Goal: Transaction & Acquisition: Purchase product/service

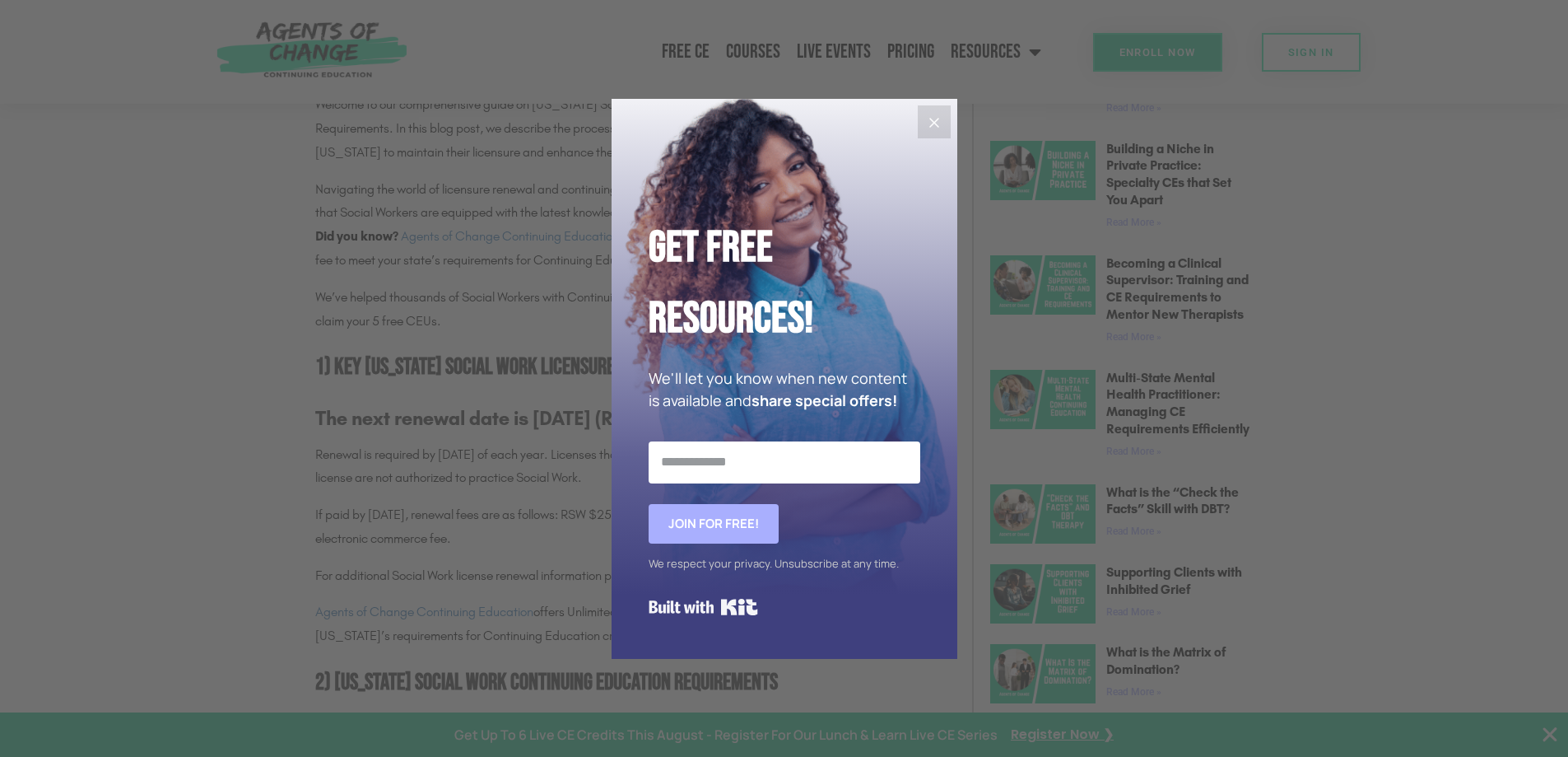
scroll to position [906, 0]
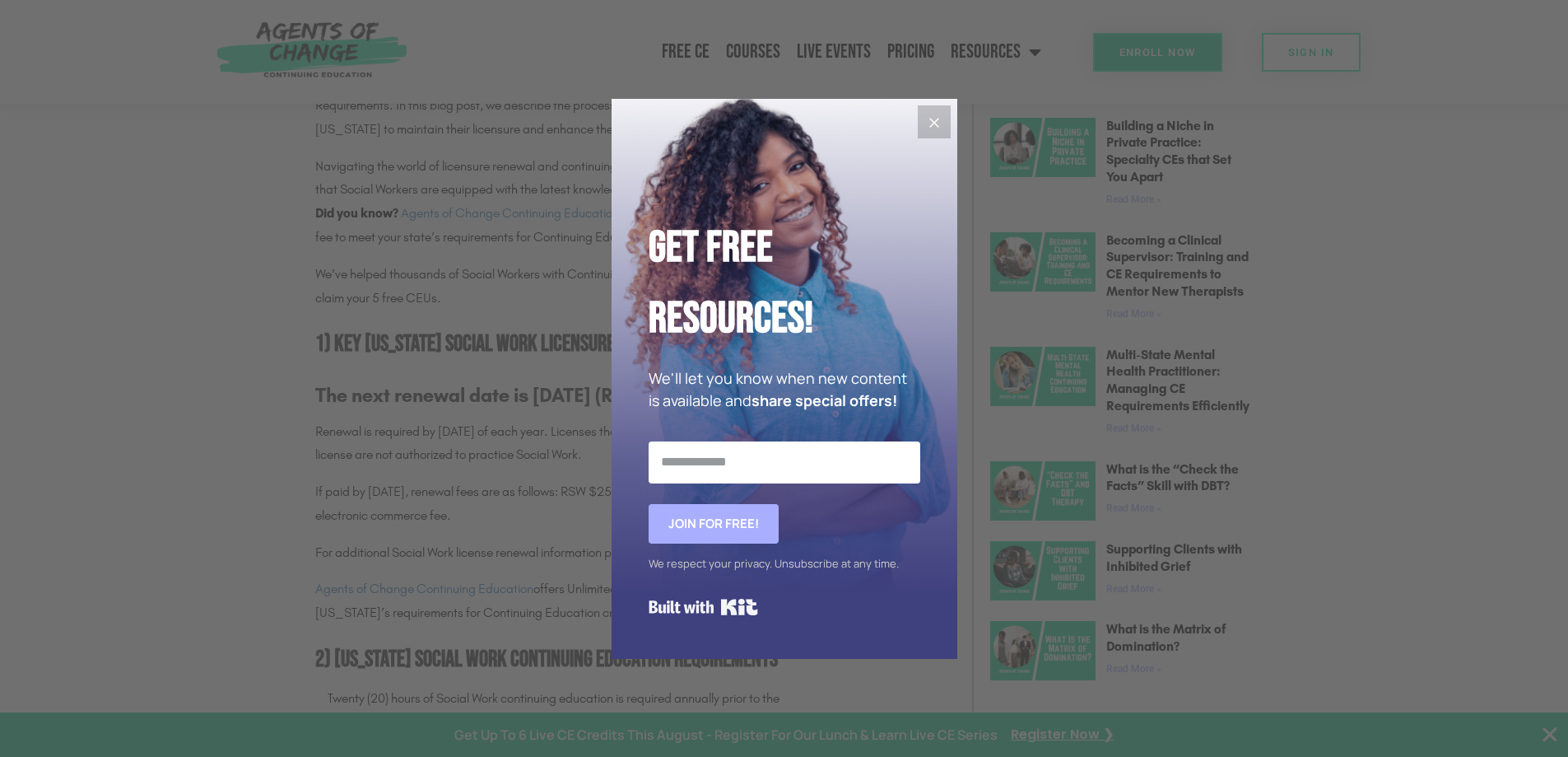
click at [942, 120] on icon "Close" at bounding box center [934, 122] width 20 height 20
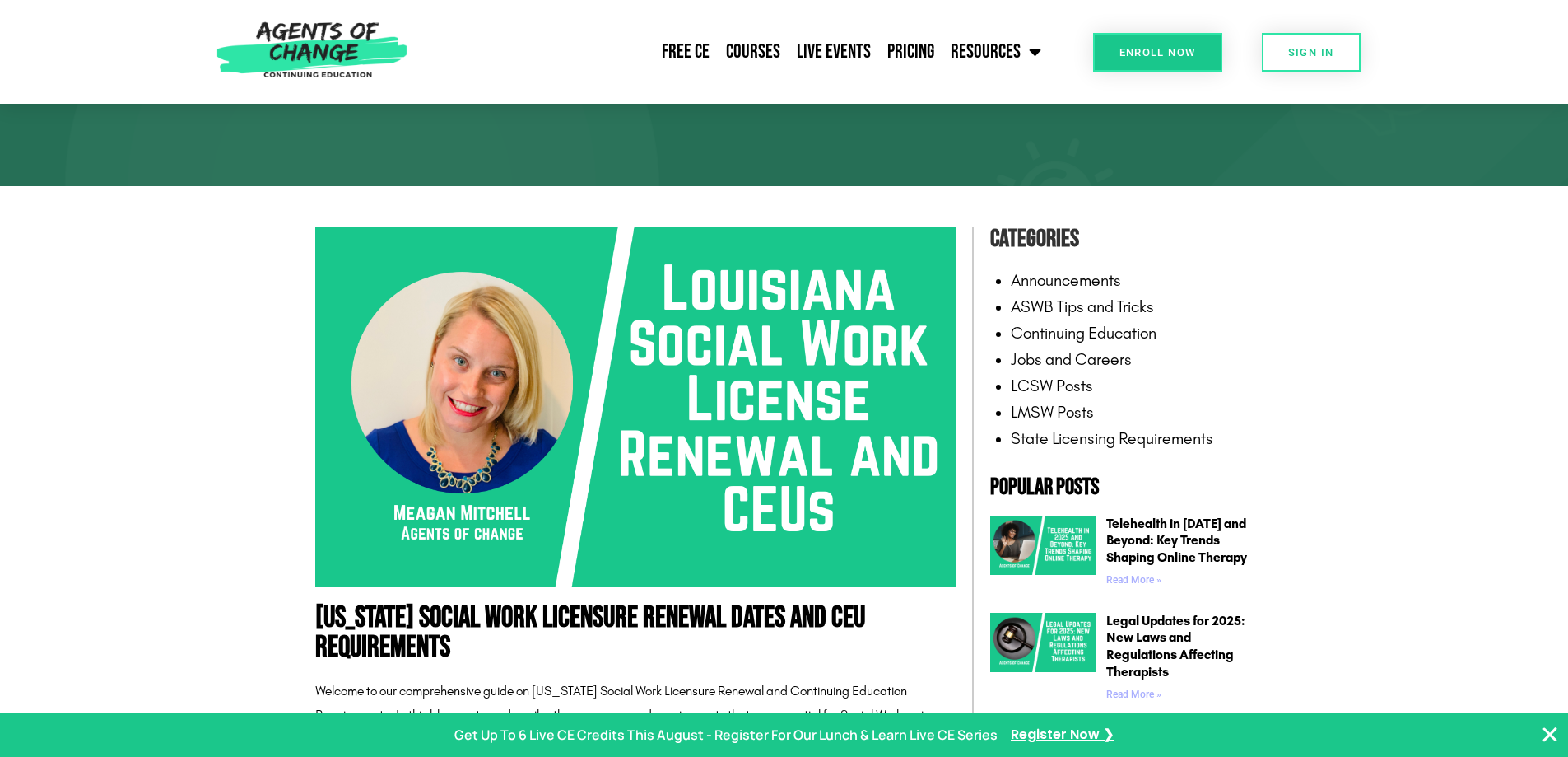
scroll to position [82, 0]
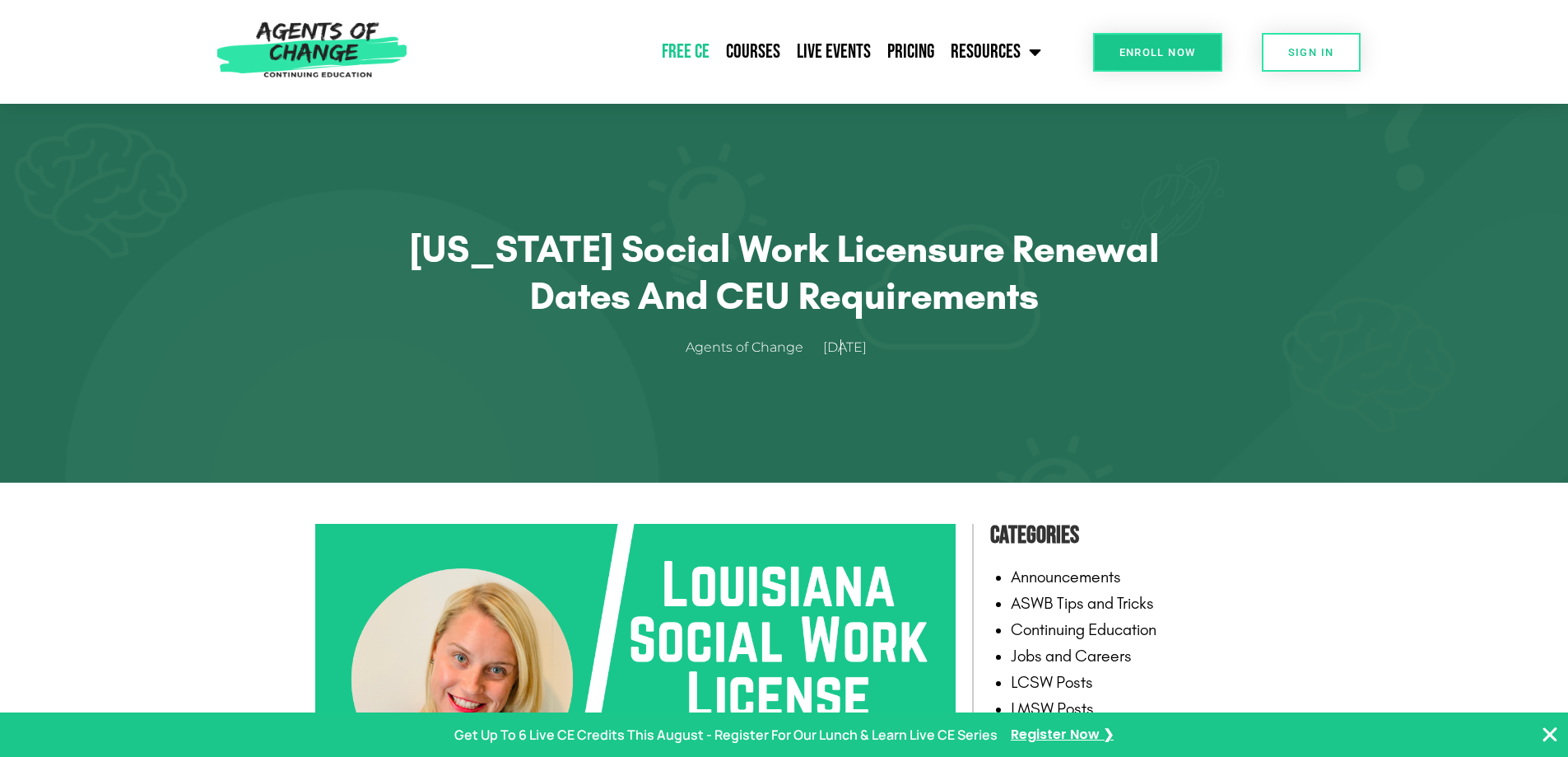
click at [691, 50] on link "Free CE" at bounding box center [686, 52] width 64 height 41
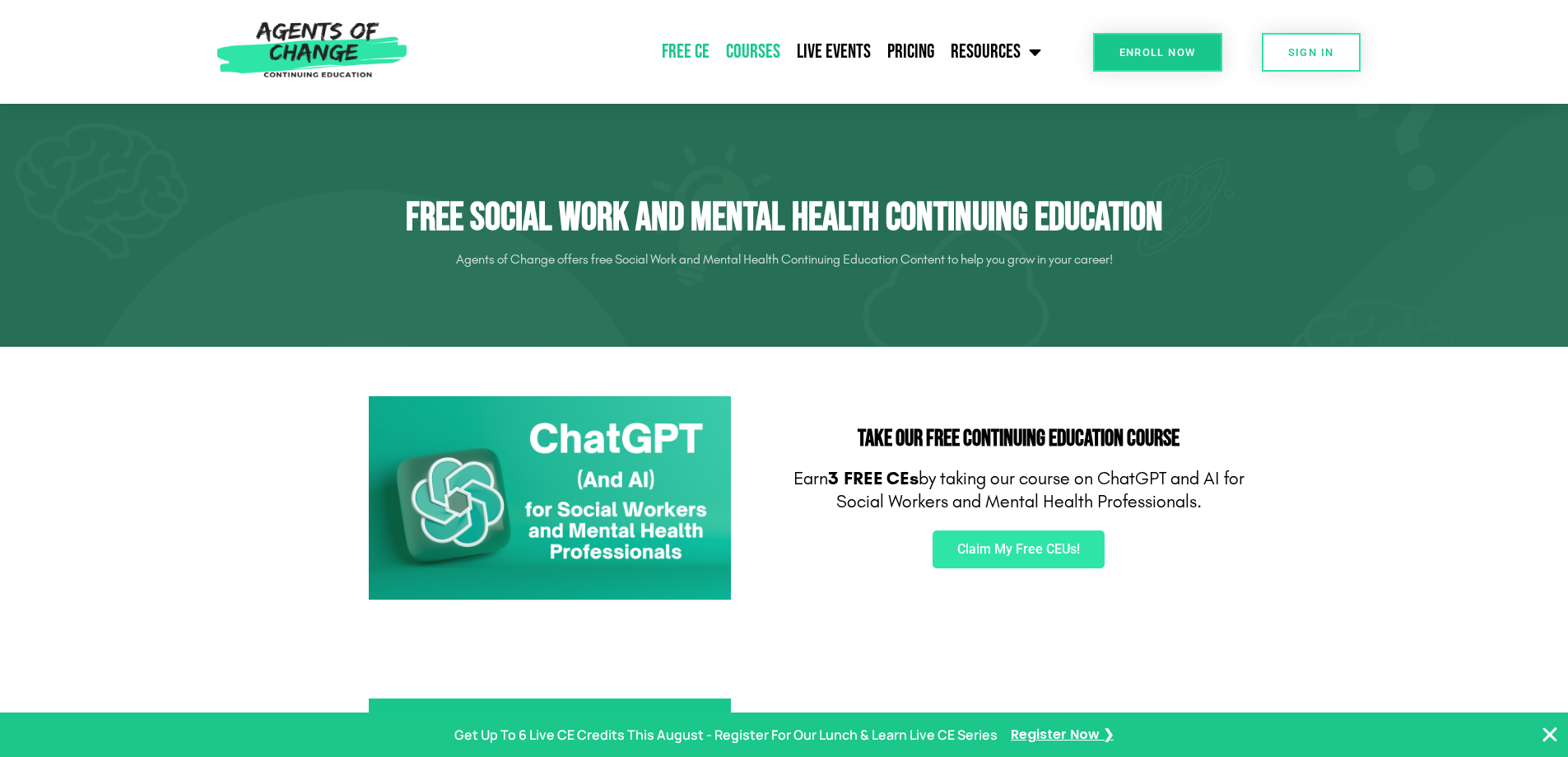
click at [743, 52] on link "Courses" at bounding box center [754, 52] width 71 height 41
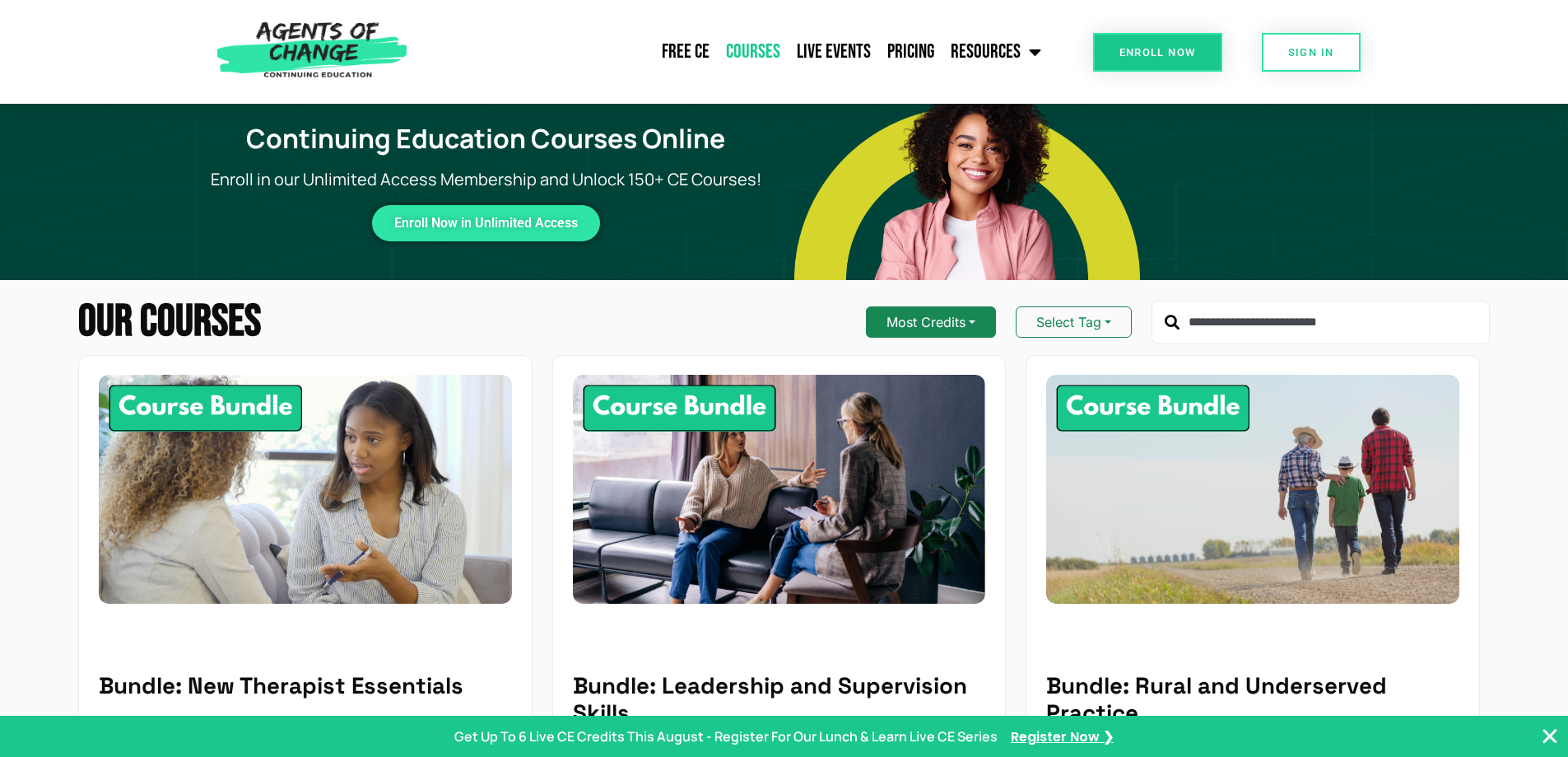
click at [963, 323] on button "Most Credits" at bounding box center [932, 323] width 130 height 32
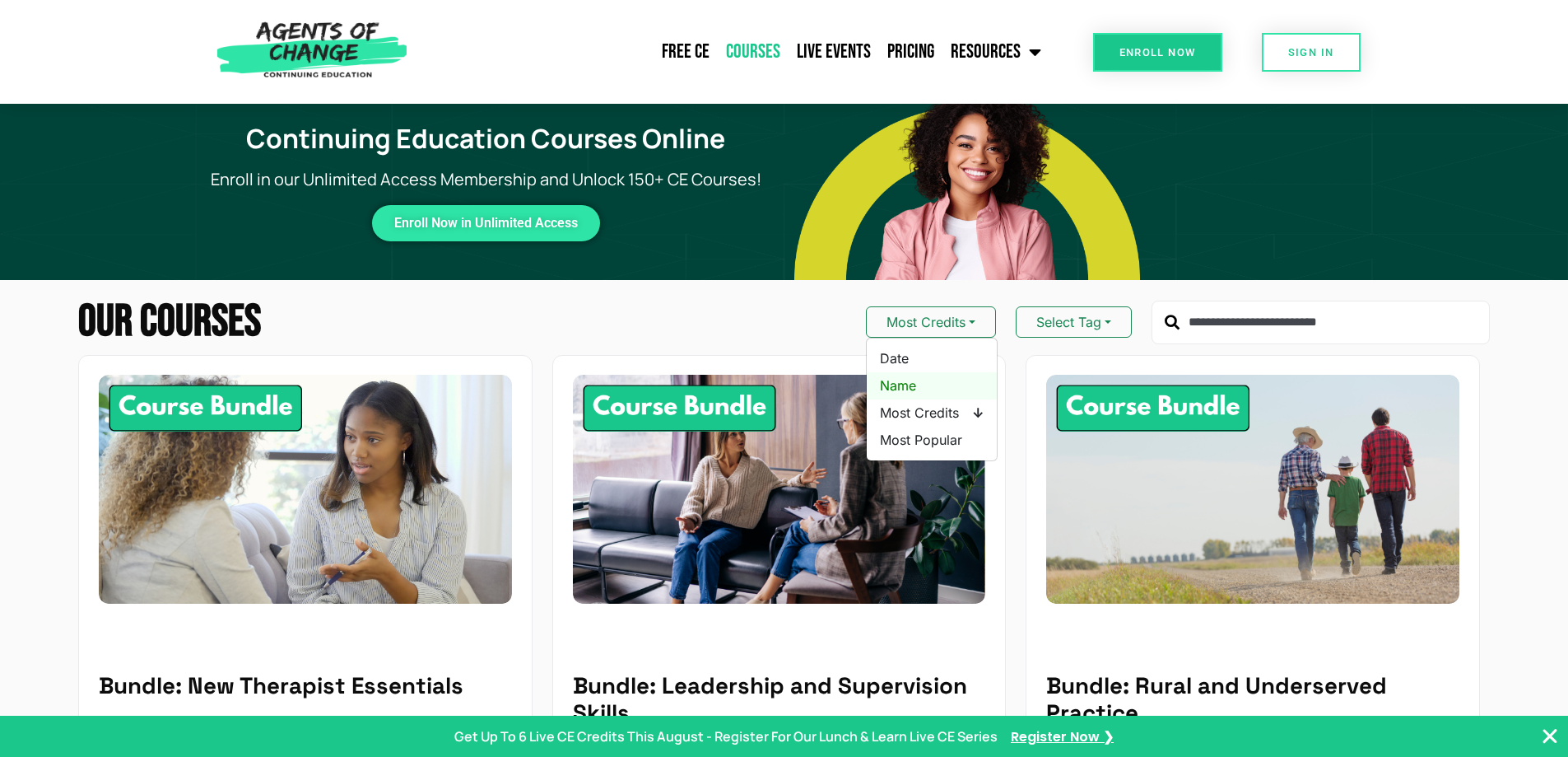
click at [904, 382] on span "Name" at bounding box center [932, 386] width 103 height 21
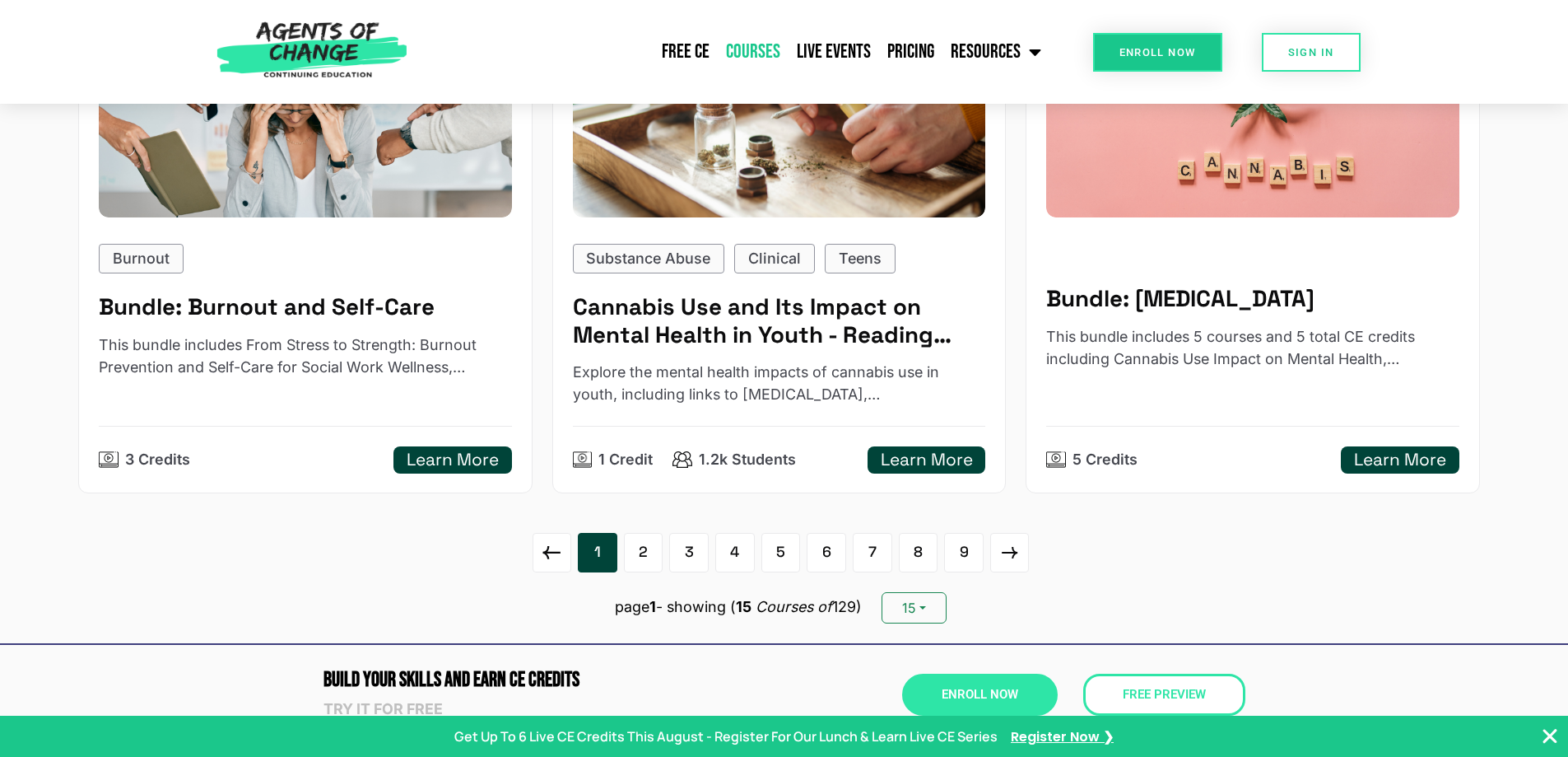
scroll to position [2553, 0]
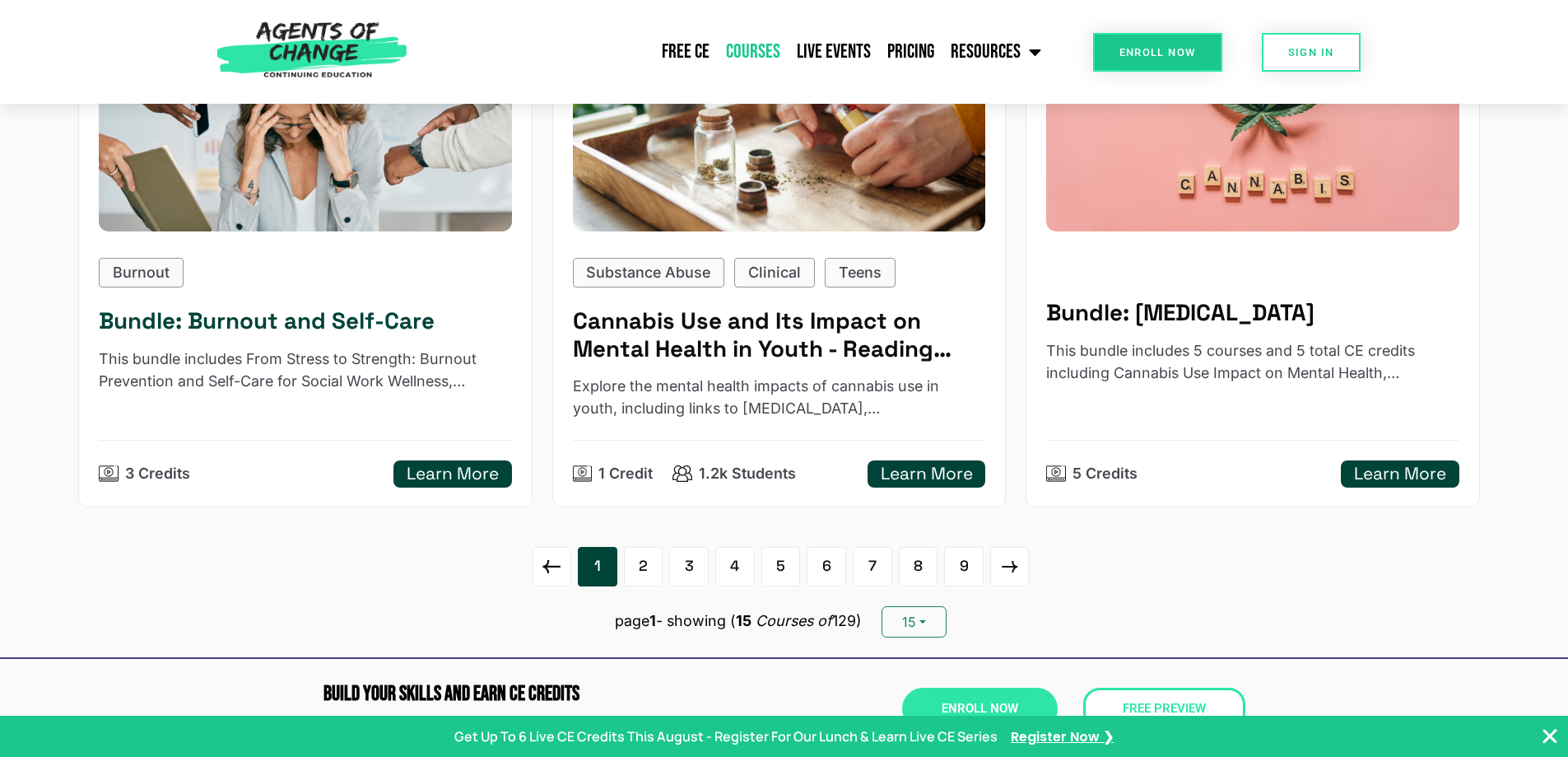
click at [488, 469] on h5 "Learn More" at bounding box center [453, 474] width 92 height 21
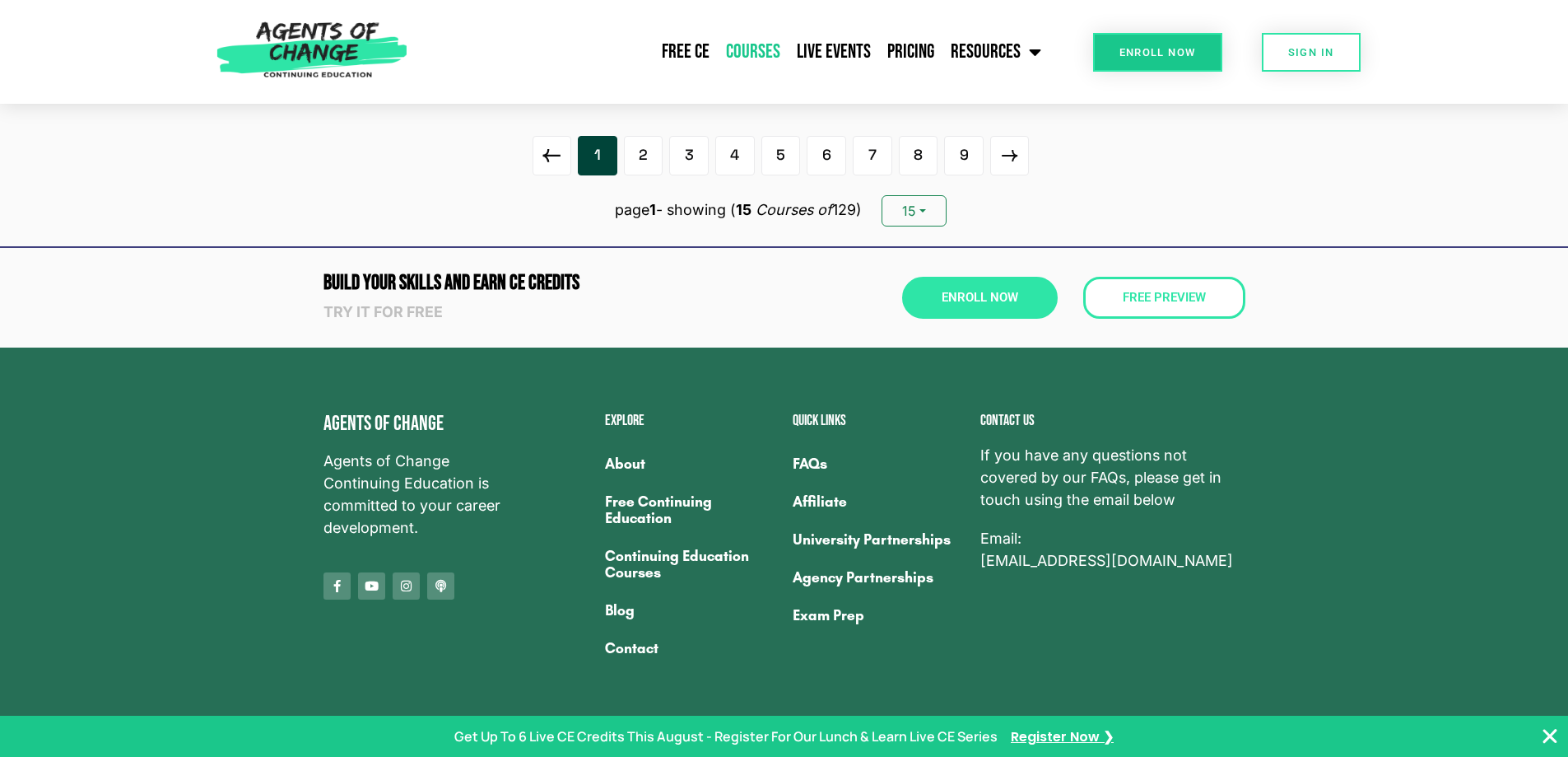
scroll to position [2966, 0]
click at [666, 554] on link "Continuing Education Courses" at bounding box center [690, 563] width 171 height 54
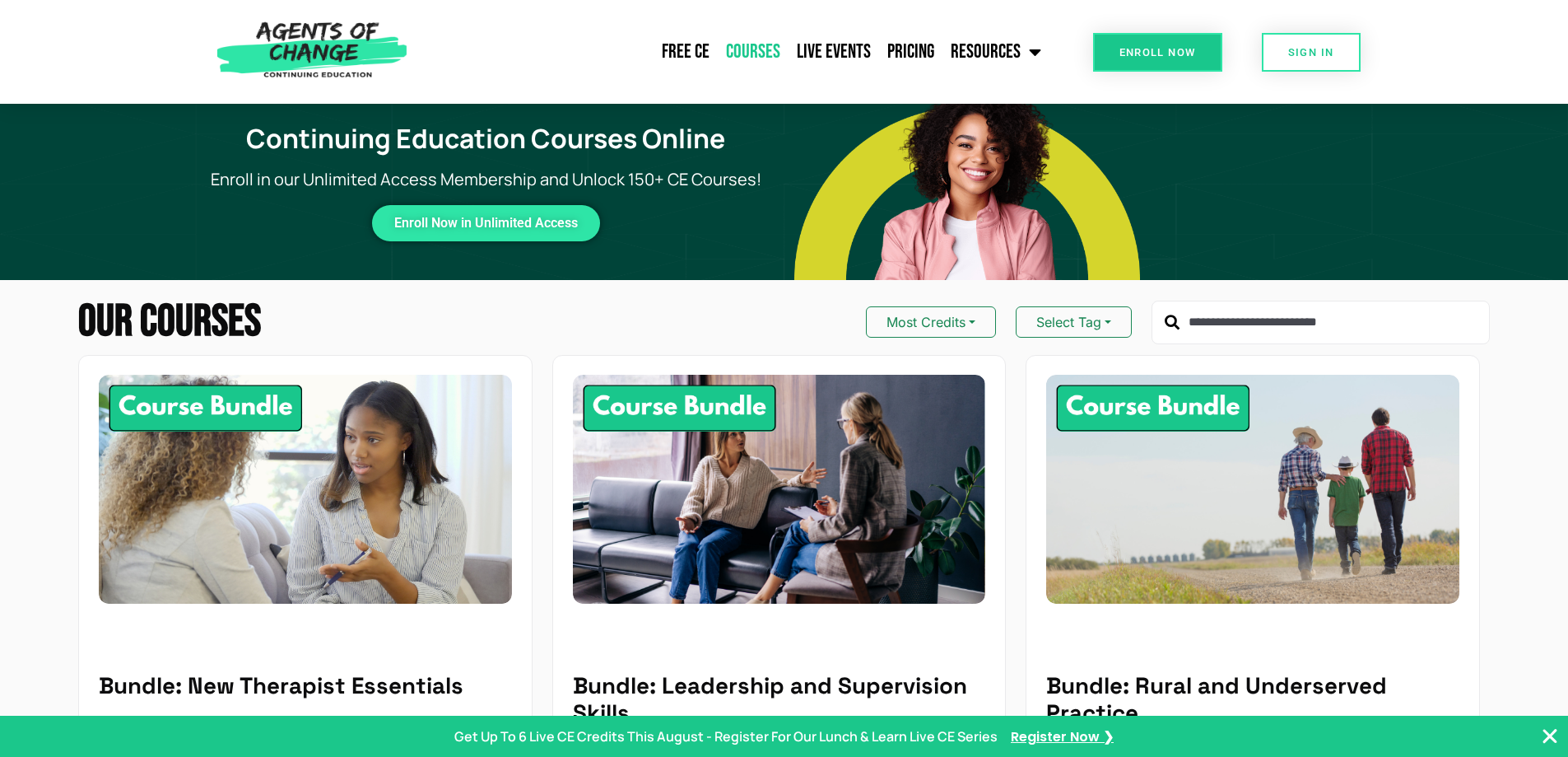
click at [1251, 316] on input "text" at bounding box center [1320, 323] width 338 height 45
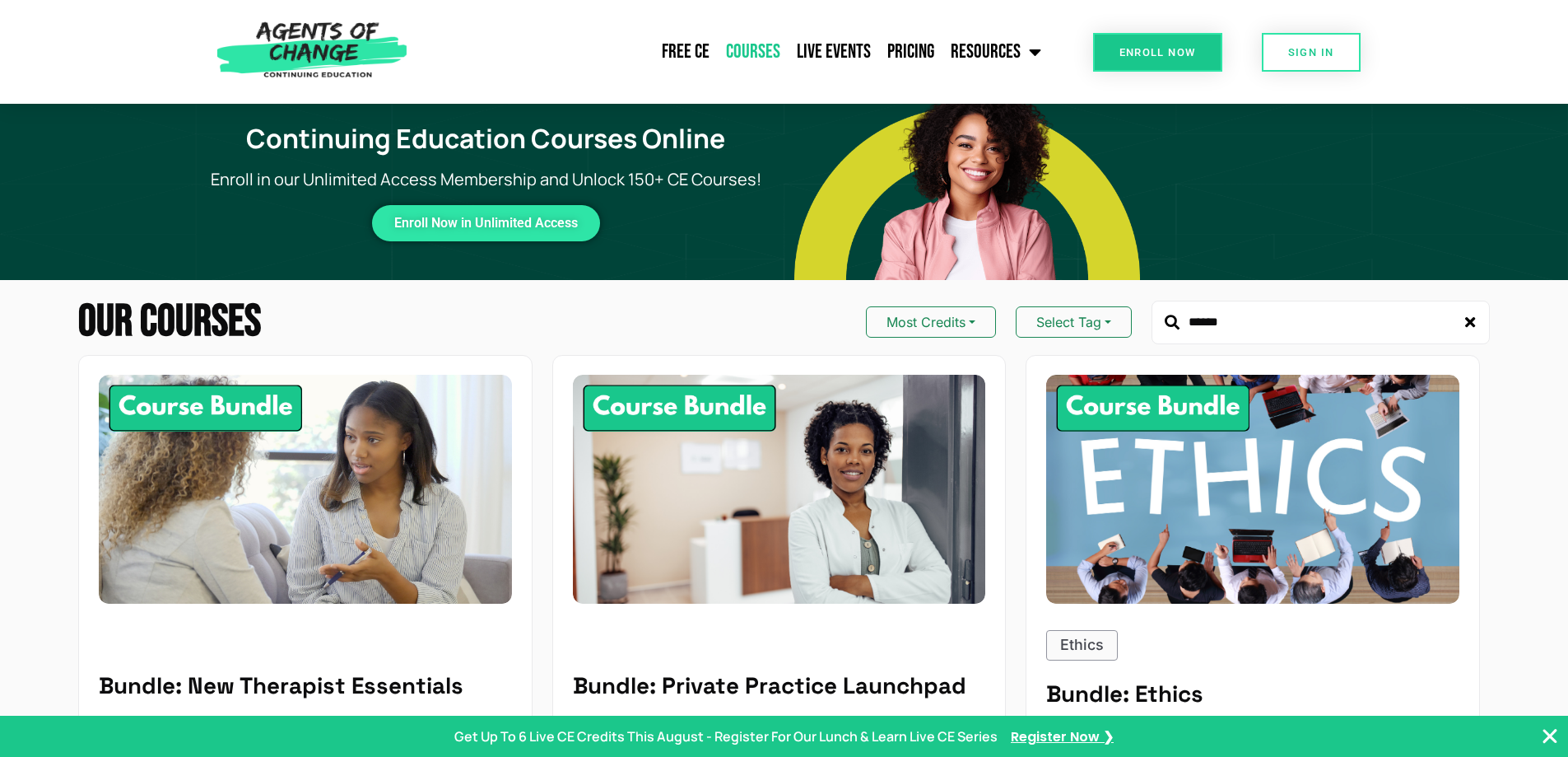
type input "******"
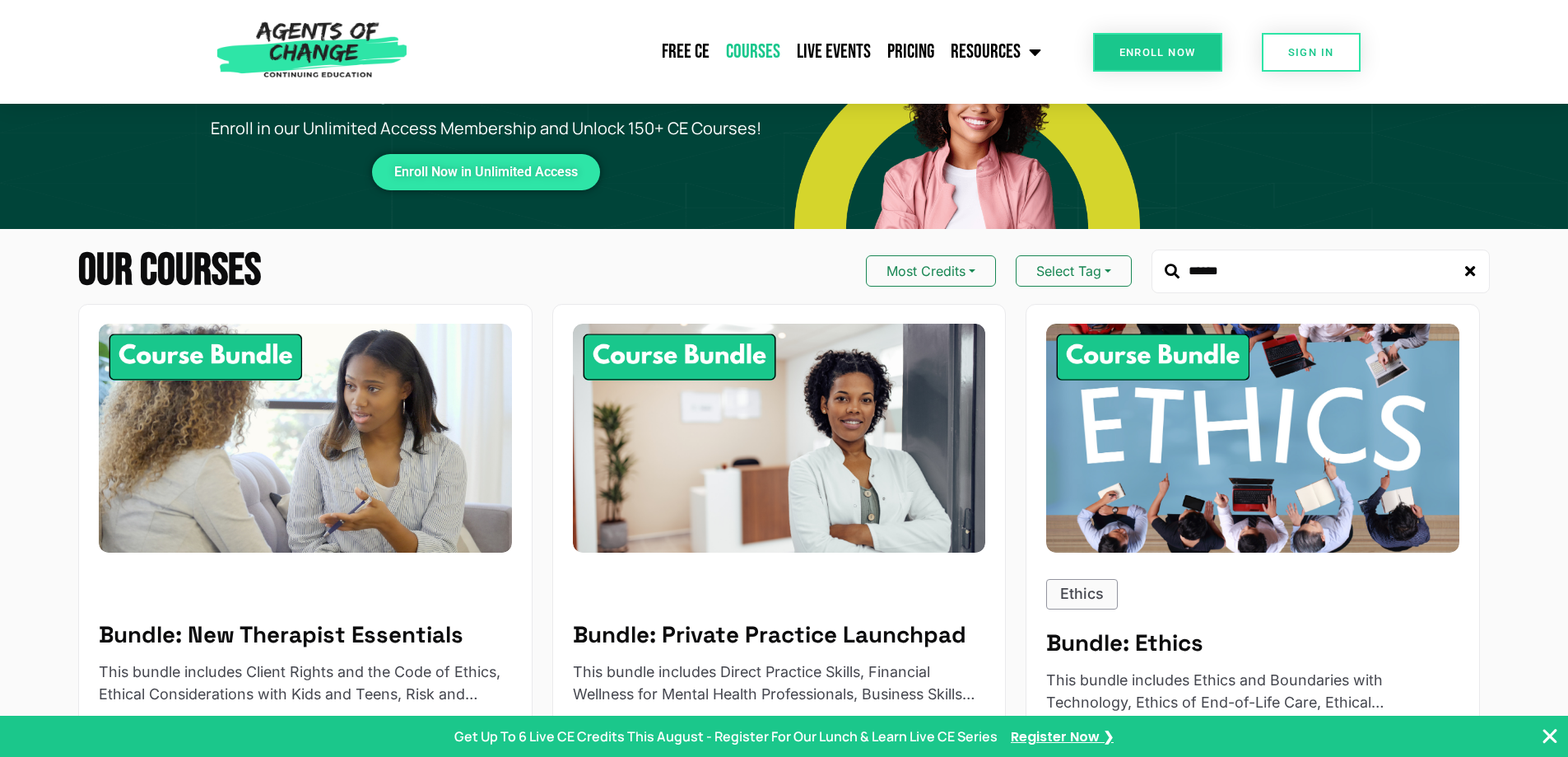
scroll to position [247, 0]
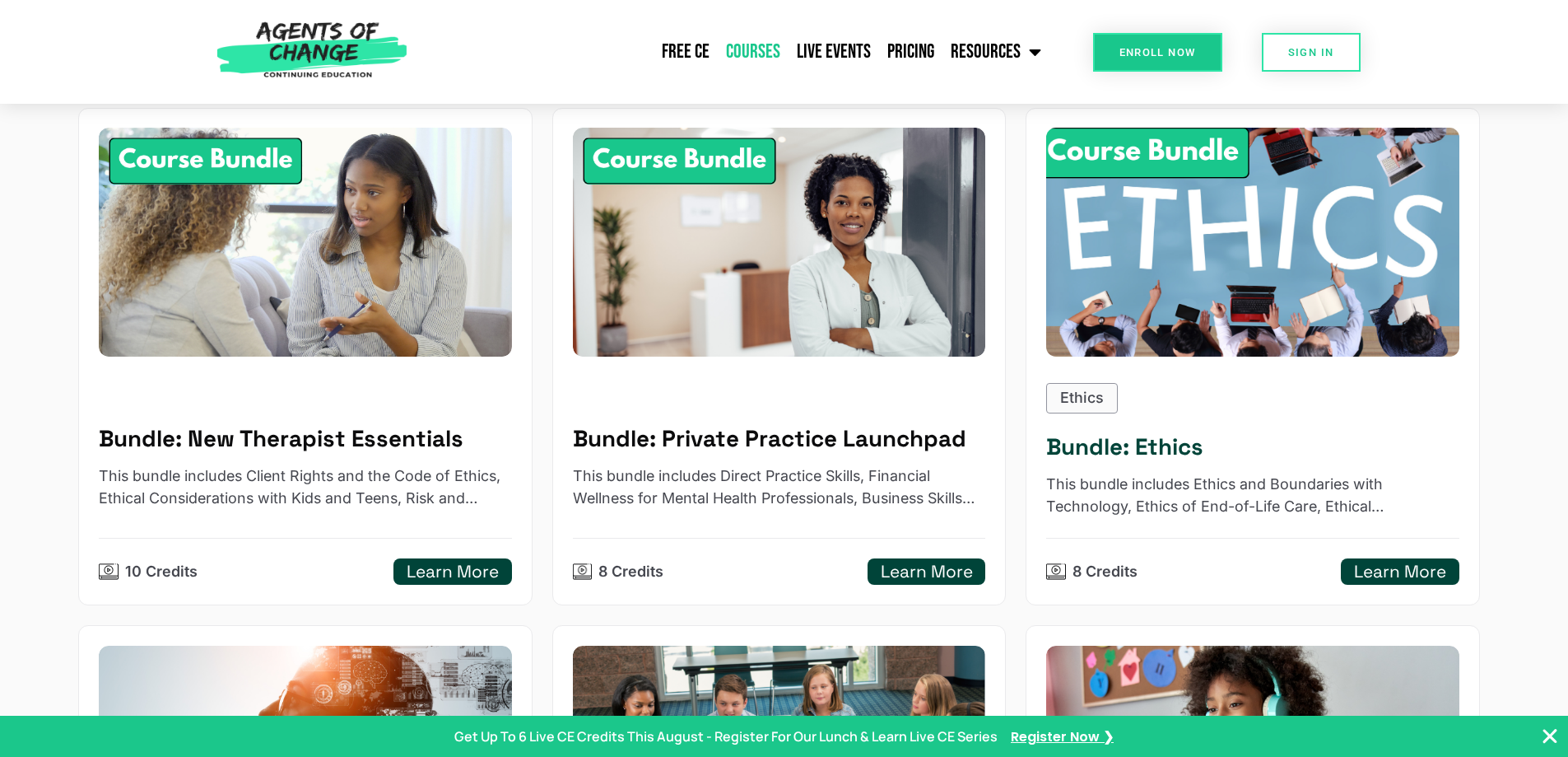
click at [1330, 514] on p "This bundle includes Ethics and Boundaries with Technology, Ethics of End-of-Li…" at bounding box center [1253, 496] width 414 height 45
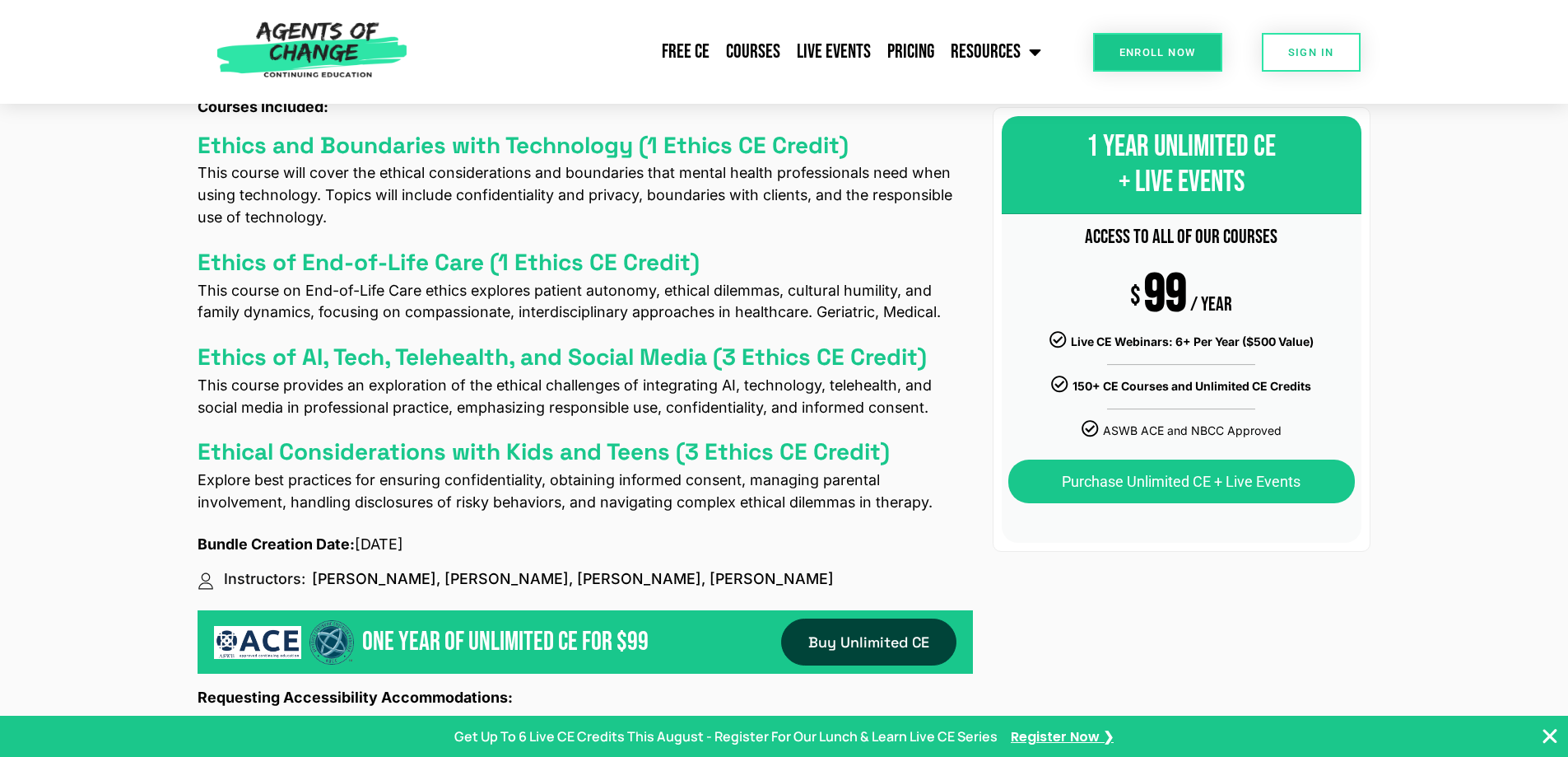
scroll to position [988, 0]
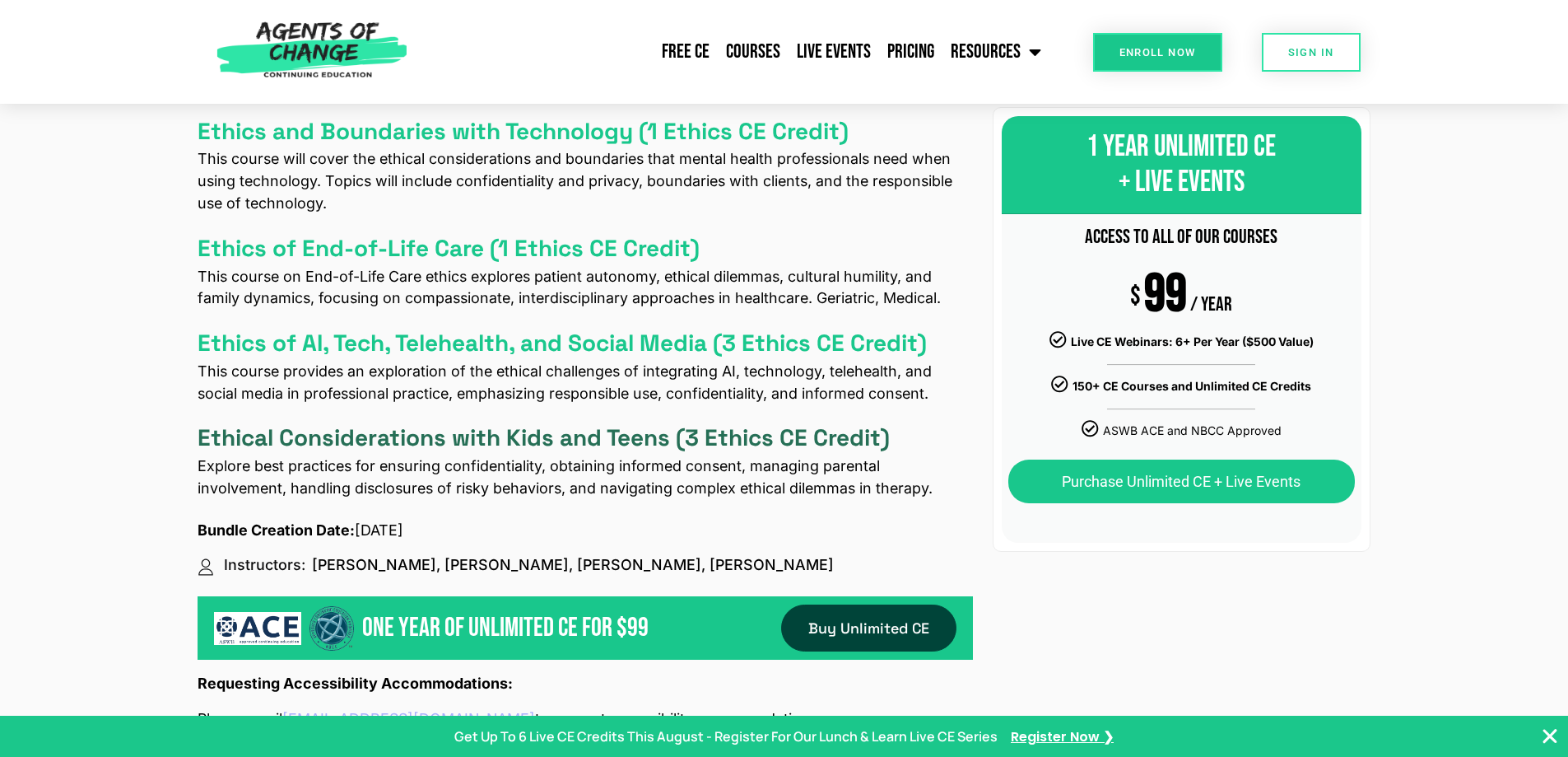
click at [656, 443] on h4 "Ethical Considerations with Kids and Teens (3 Ethics CE Credit)" at bounding box center [543, 438] width 692 height 28
click at [842, 434] on h4 "Ethical Considerations with Kids and Teens (3 Ethics CE Credit)" at bounding box center [543, 438] width 692 height 28
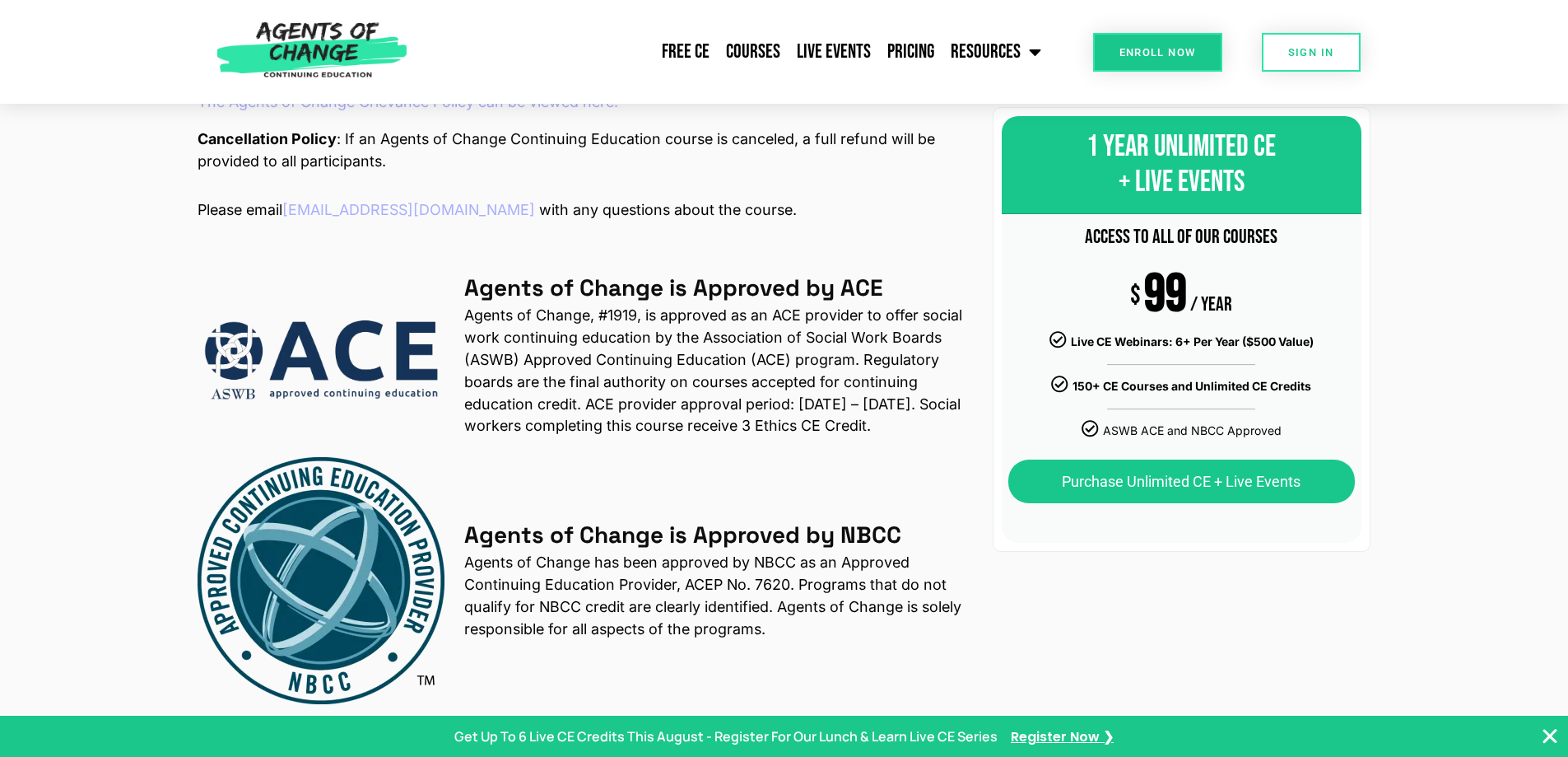
scroll to position [2471, 0]
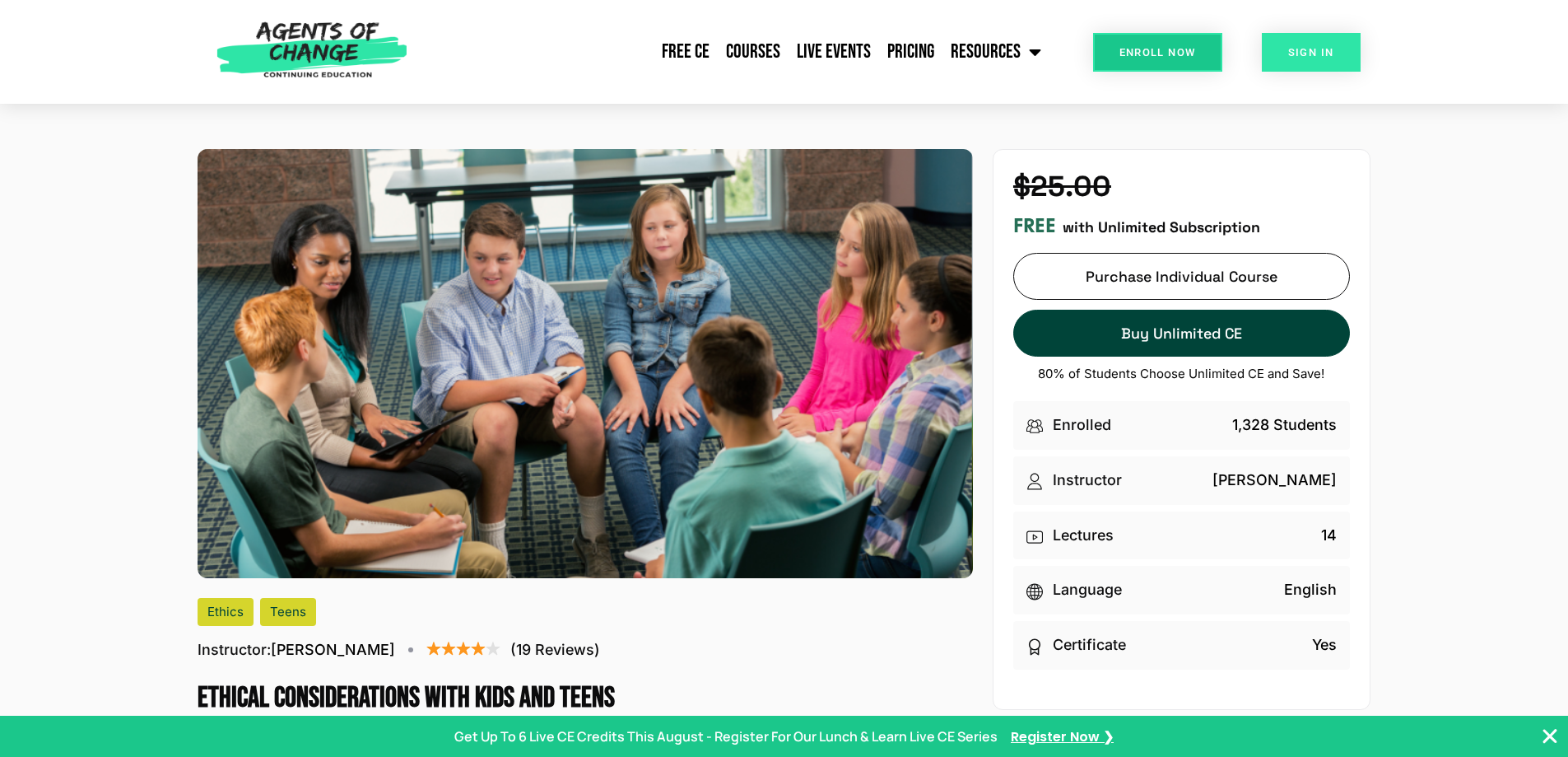
click at [1294, 45] on link "SIGN IN" at bounding box center [1312, 52] width 99 height 39
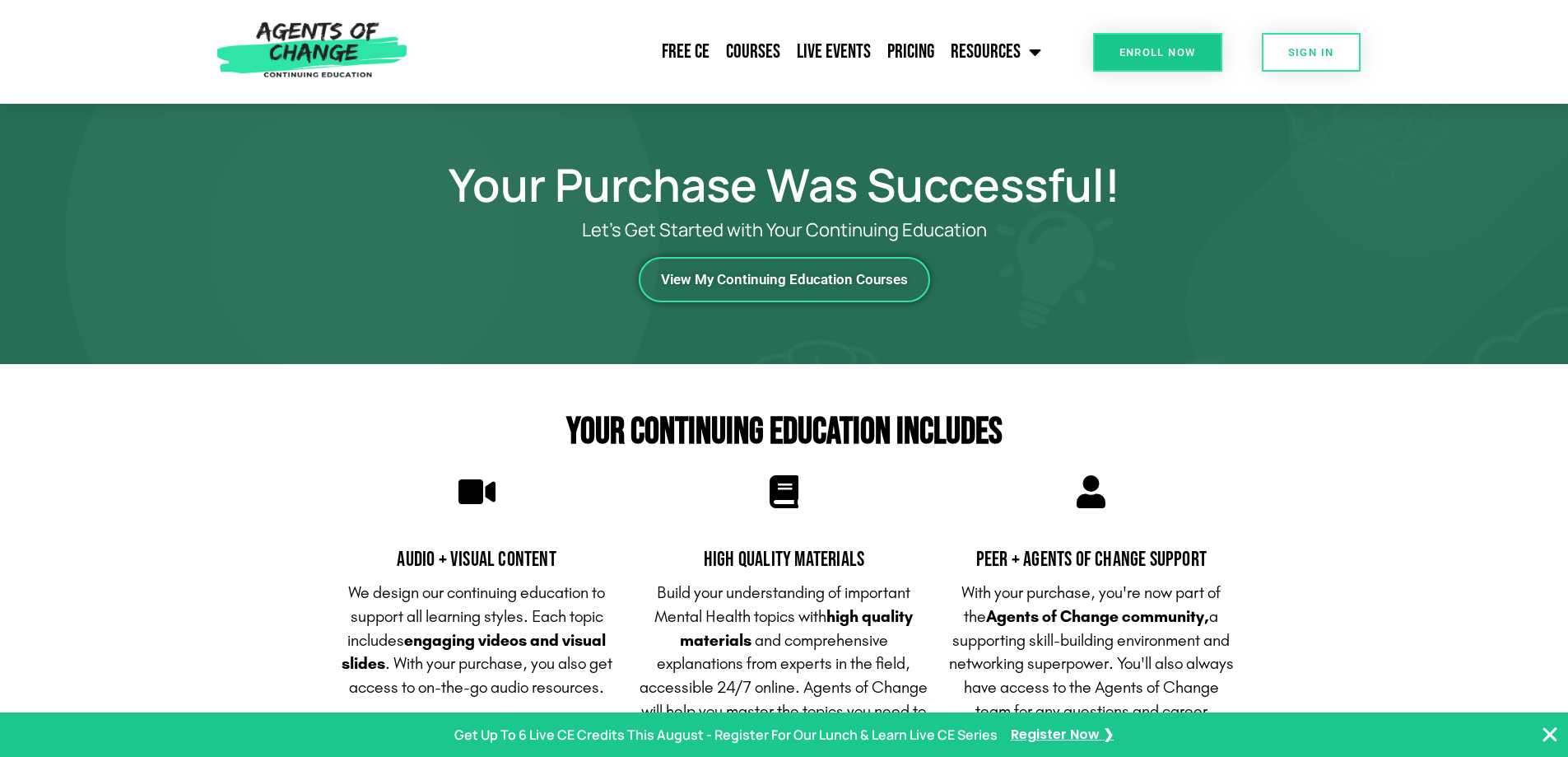
click at [669, 287] on span "View My Continuing Education Courses" at bounding box center [784, 279] width 247 height 14
